Goal: Transaction & Acquisition: Purchase product/service

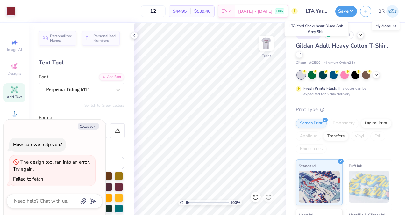
scroll to position [19, 0]
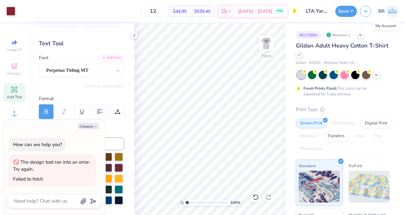
click at [389, 14] on img at bounding box center [392, 11] width 12 height 12
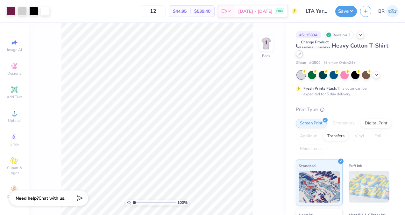
click at [301, 54] on icon at bounding box center [299, 53] width 3 height 3
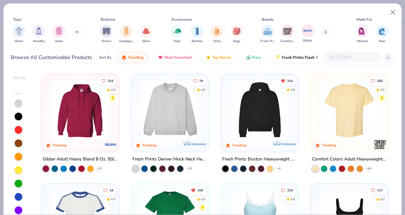
click at [307, 39] on span "Gildan" at bounding box center [307, 40] width 9 height 5
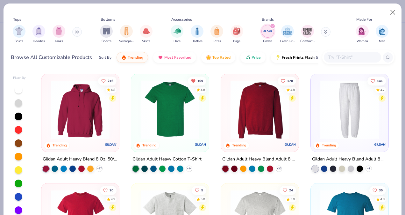
click at [189, 147] on div "109 4.8 Trending" at bounding box center [170, 113] width 78 height 78
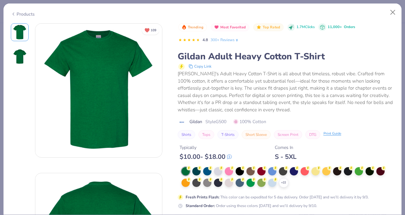
click at [336, 134] on div "Print Guide" at bounding box center [333, 133] width 18 height 5
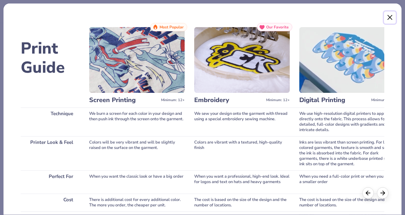
click at [387, 17] on button "Close" at bounding box center [390, 17] width 12 height 12
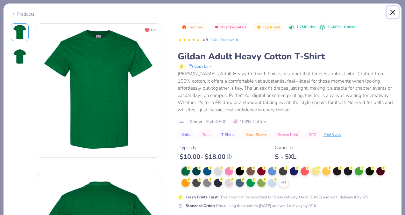
click at [394, 12] on button "Close" at bounding box center [393, 12] width 12 height 12
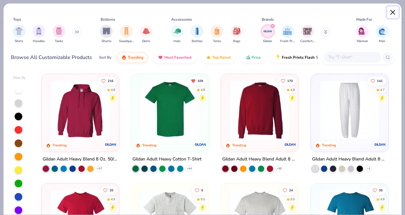
click at [393, 12] on button "Close" at bounding box center [393, 12] width 12 height 12
